Goal: Information Seeking & Learning: Check status

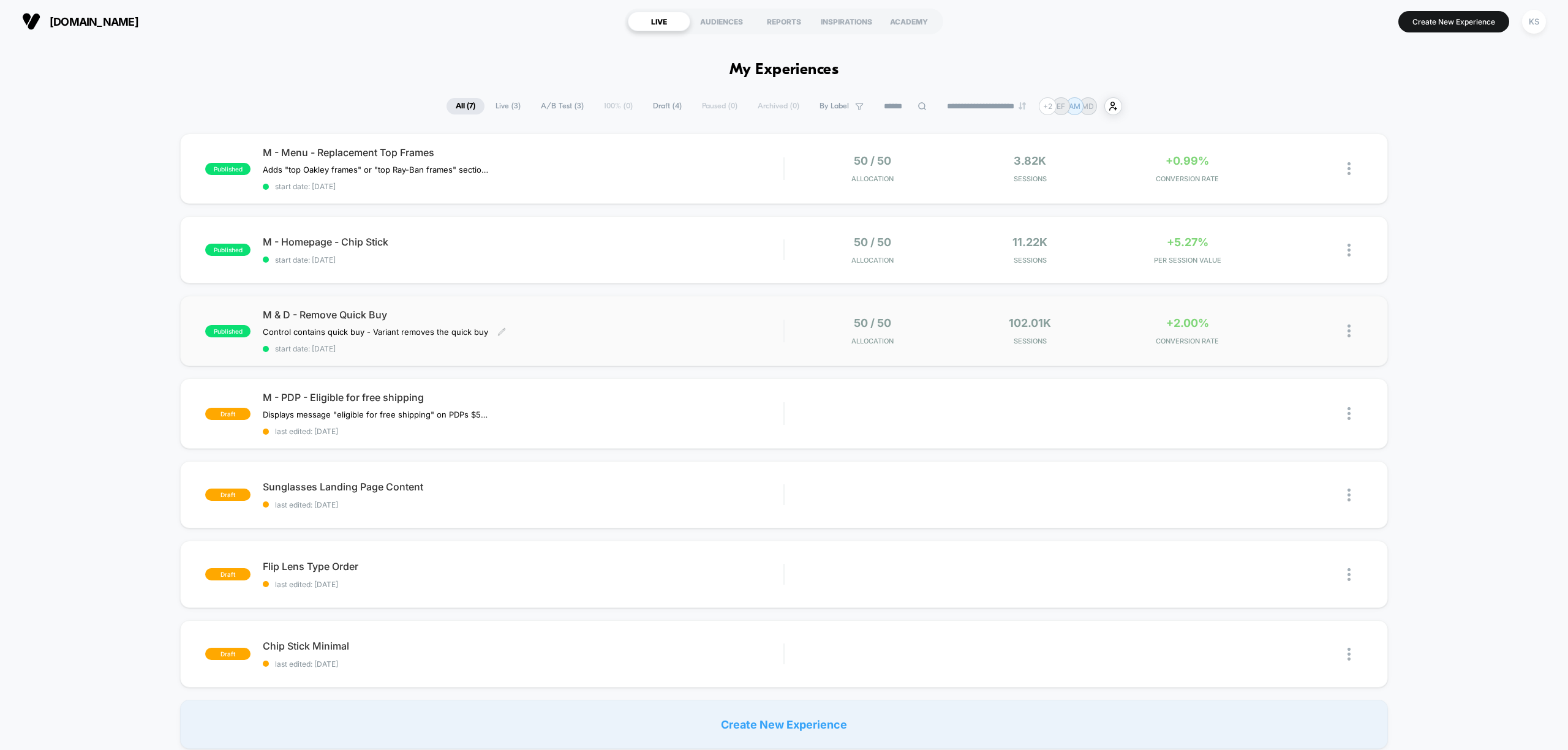
click at [631, 319] on span "M & D - Remove Quick Buy" at bounding box center [523, 315] width 521 height 12
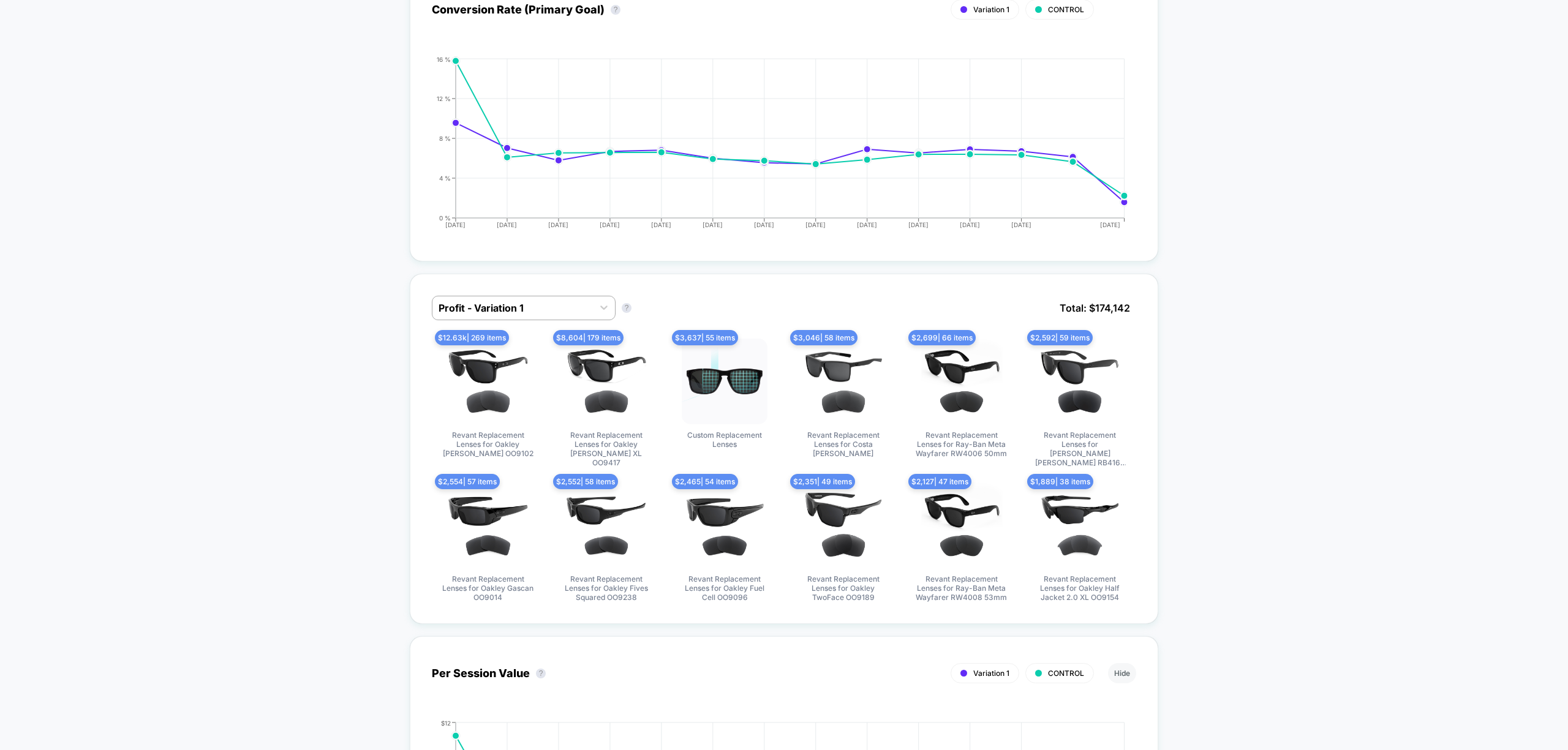
scroll to position [653, 0]
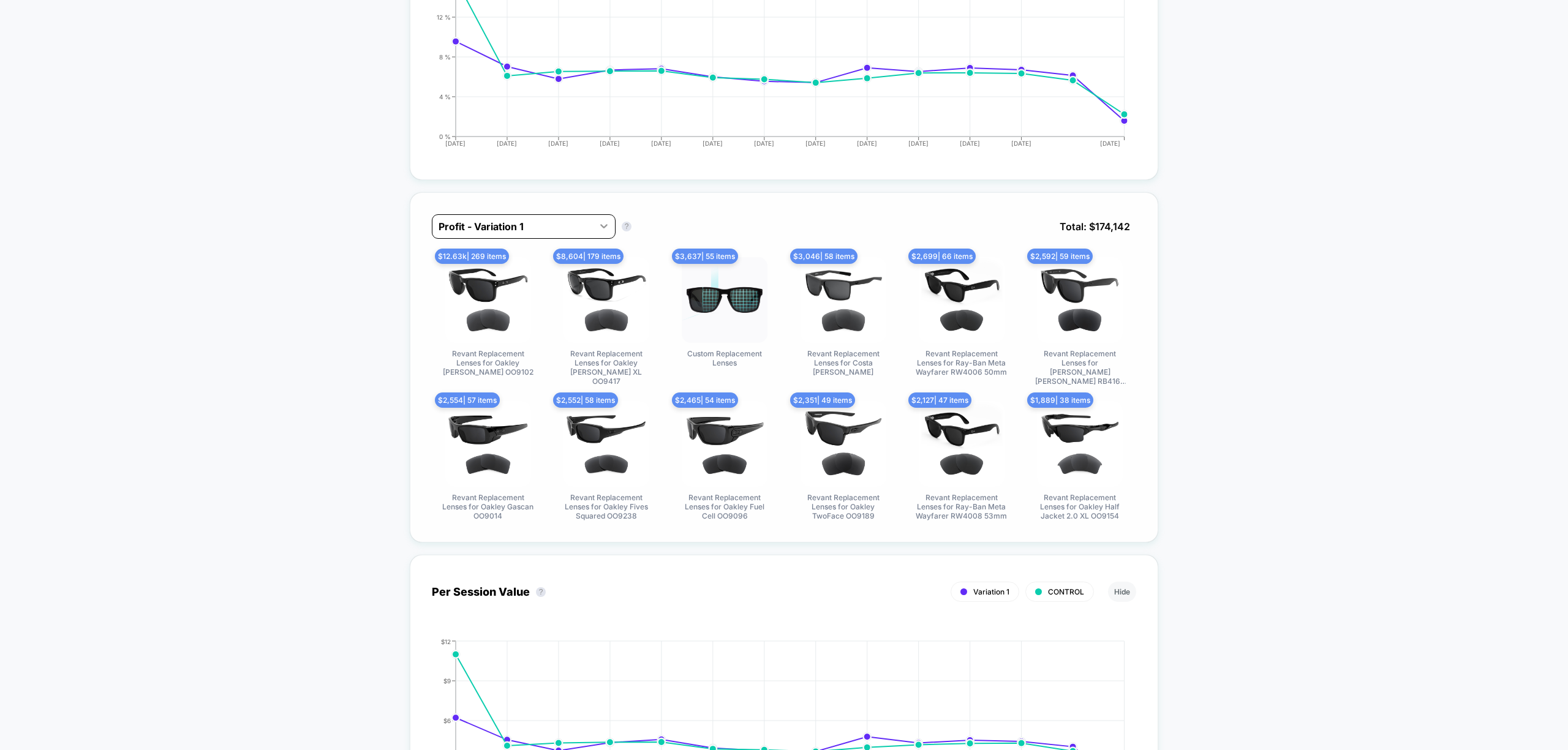
click at [593, 223] on div at bounding box center [604, 226] width 22 height 22
click at [561, 275] on div "Profit - CONTROL" at bounding box center [524, 279] width 184 height 22
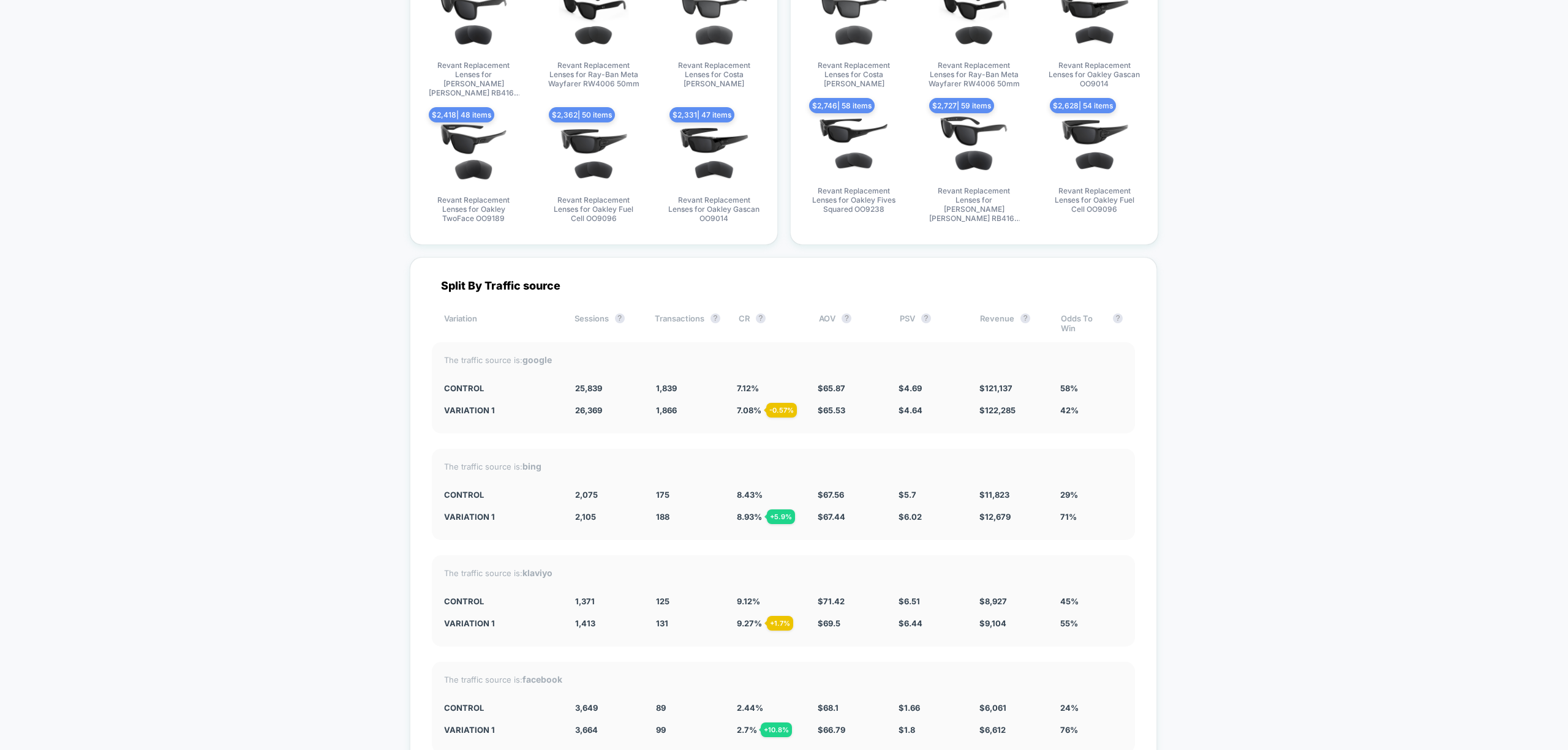
scroll to position [2204, 0]
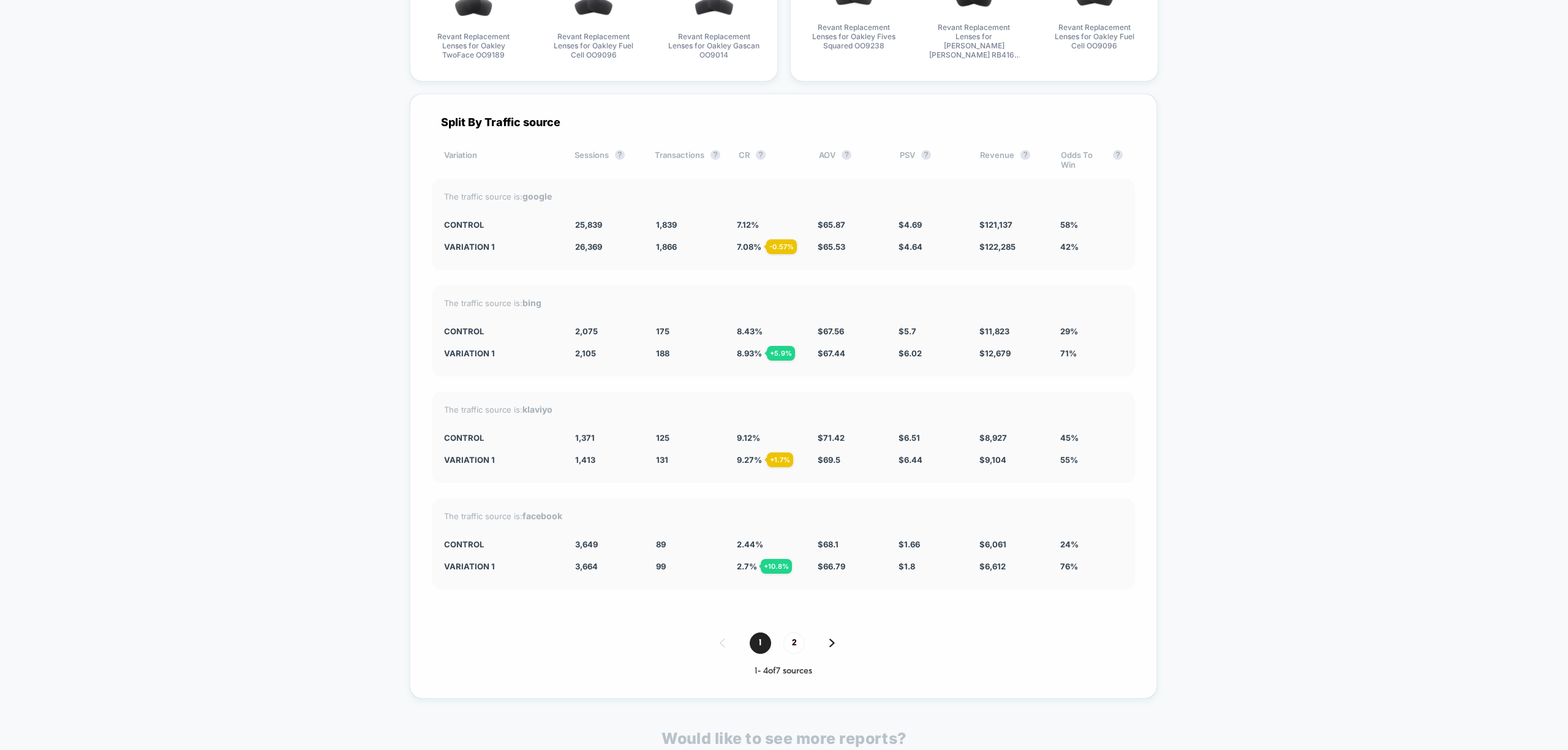
click at [829, 639] on img at bounding box center [831, 643] width 6 height 9
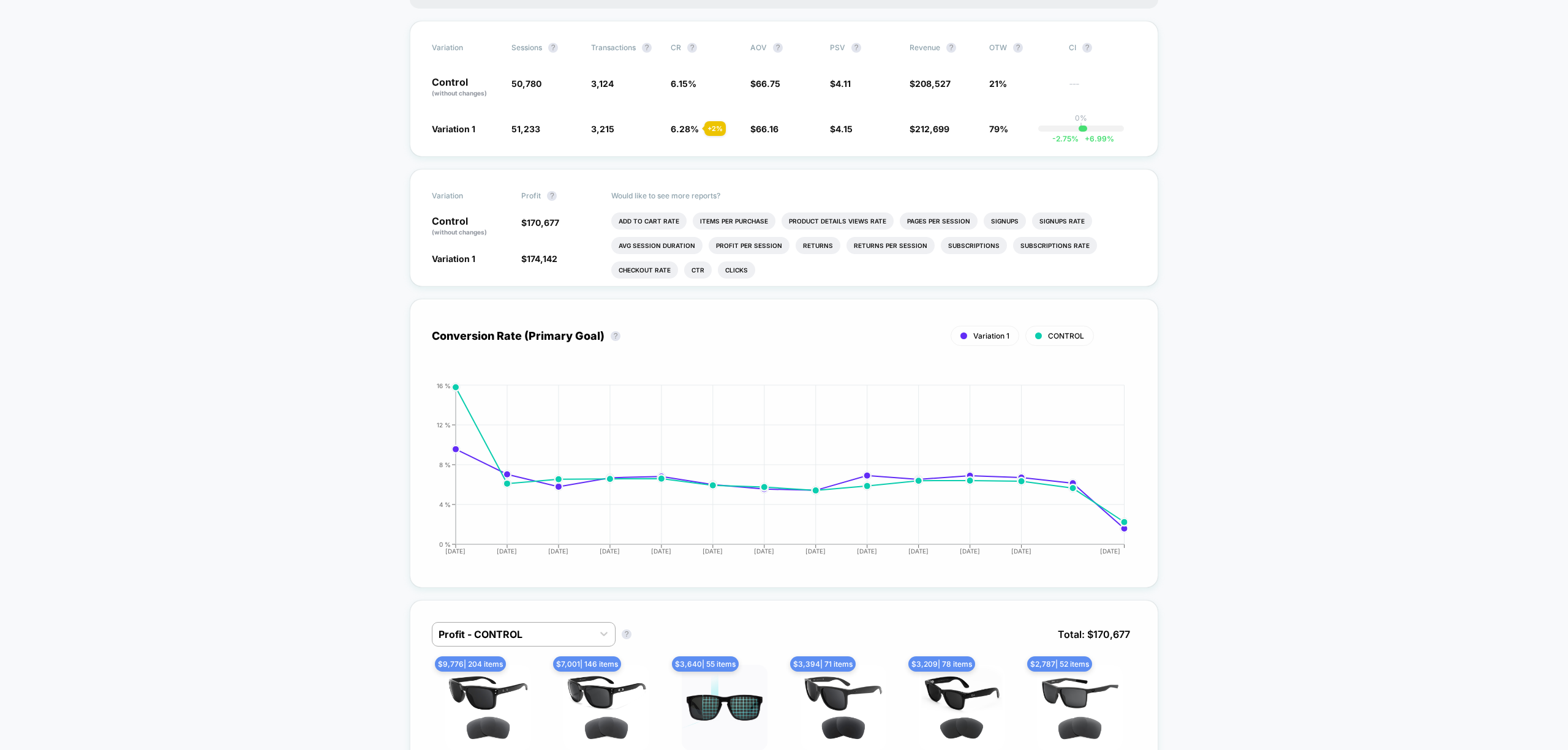
scroll to position [0, 0]
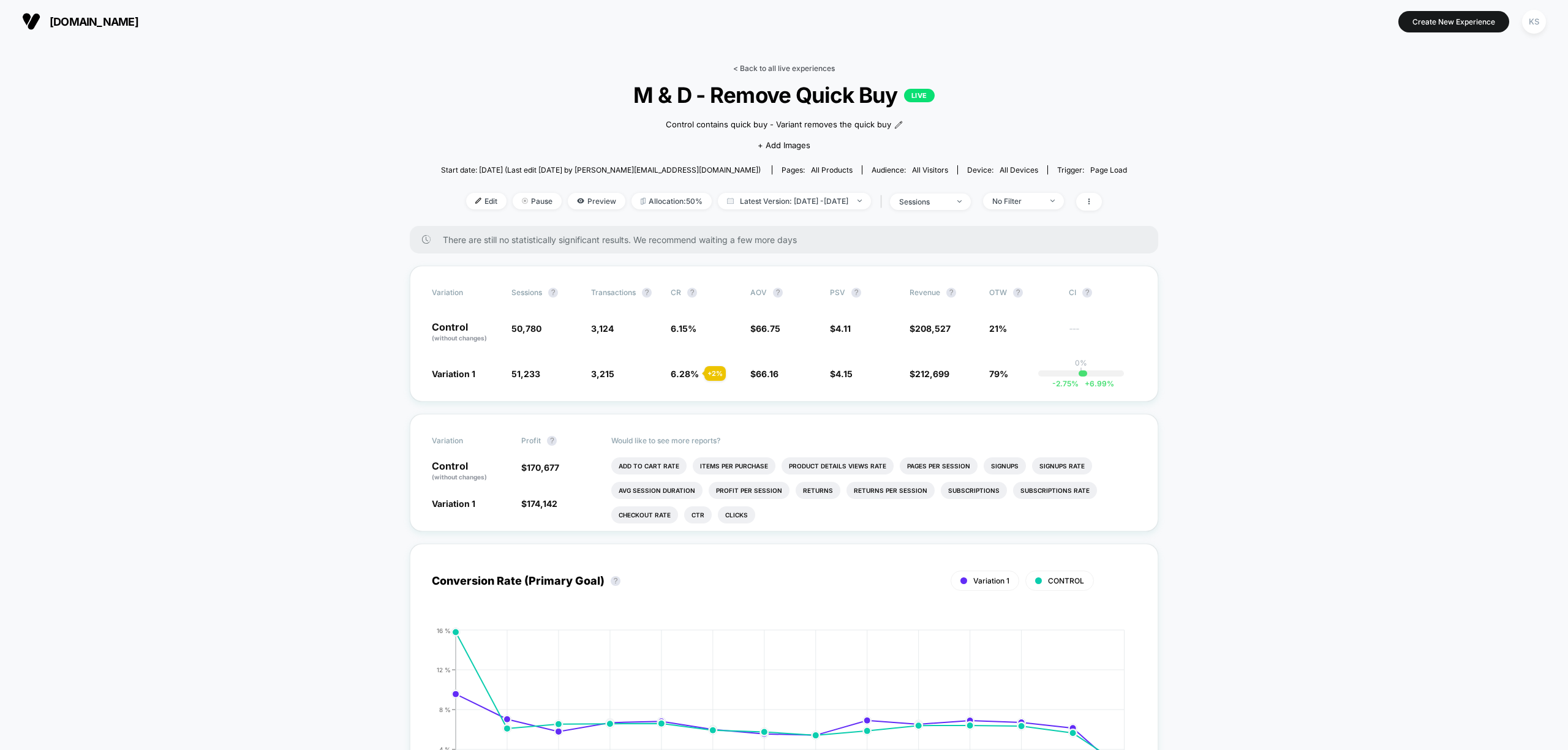
click at [770, 64] on link "< Back to all live experiences" at bounding box center [783, 68] width 102 height 9
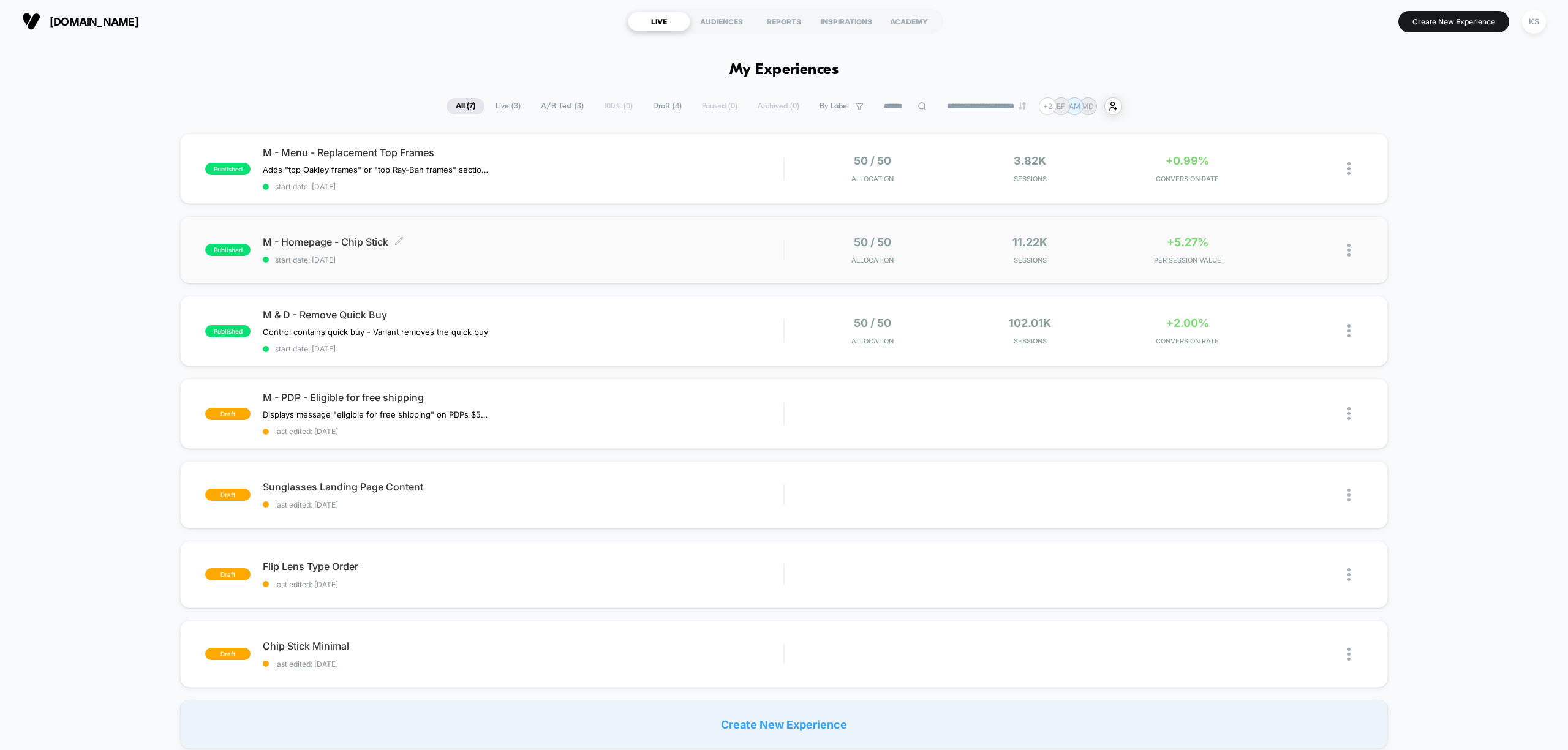
click at [493, 257] on span "start date: [DATE]" at bounding box center [523, 260] width 521 height 9
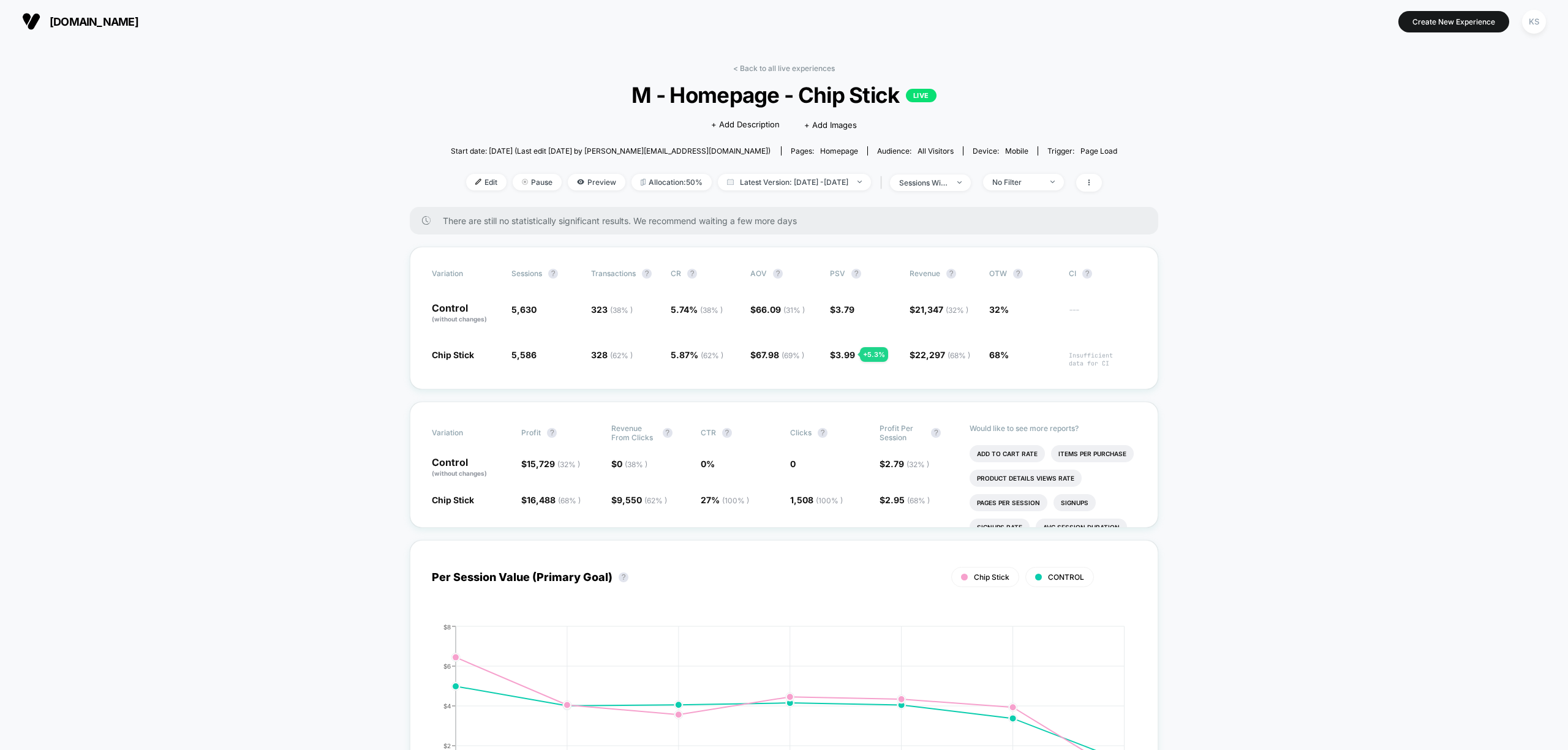
click at [790, 66] on link "< Back to all live experiences" at bounding box center [783, 68] width 102 height 9
